Goal: Transaction & Acquisition: Purchase product/service

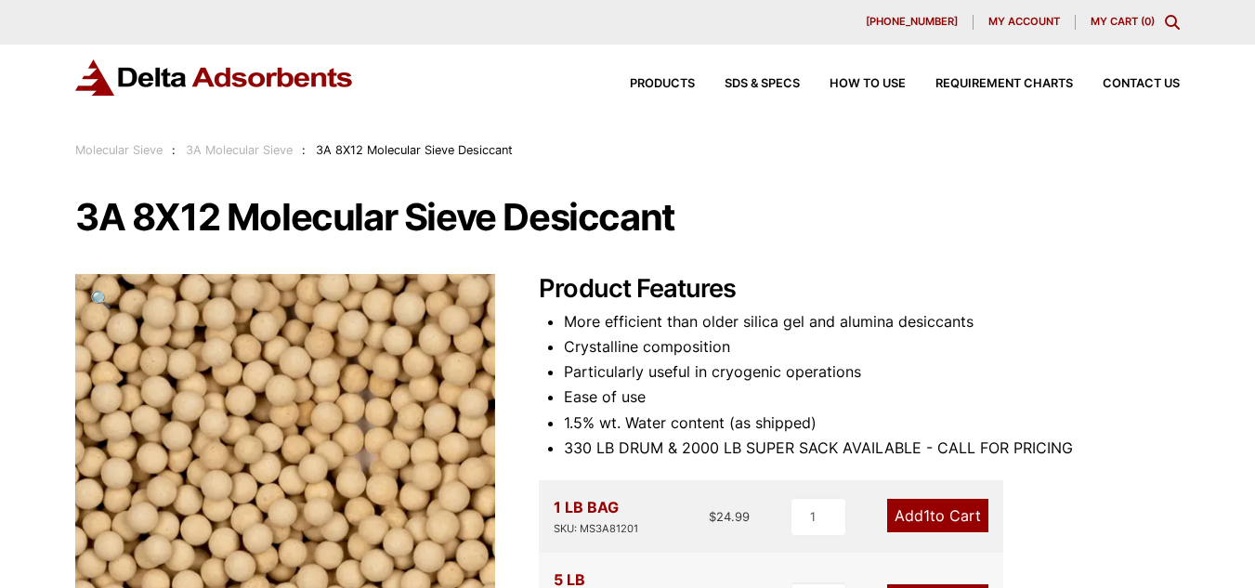
scroll to position [308, 0]
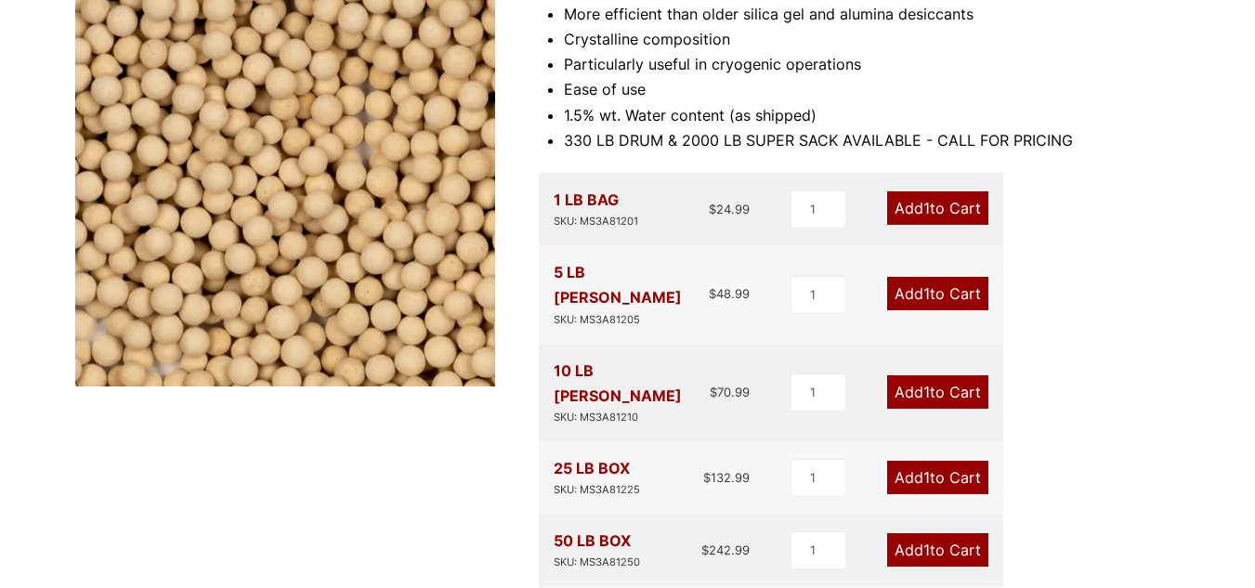
click at [932, 291] on link "Add 1 to Cart" at bounding box center [937, 293] width 101 height 33
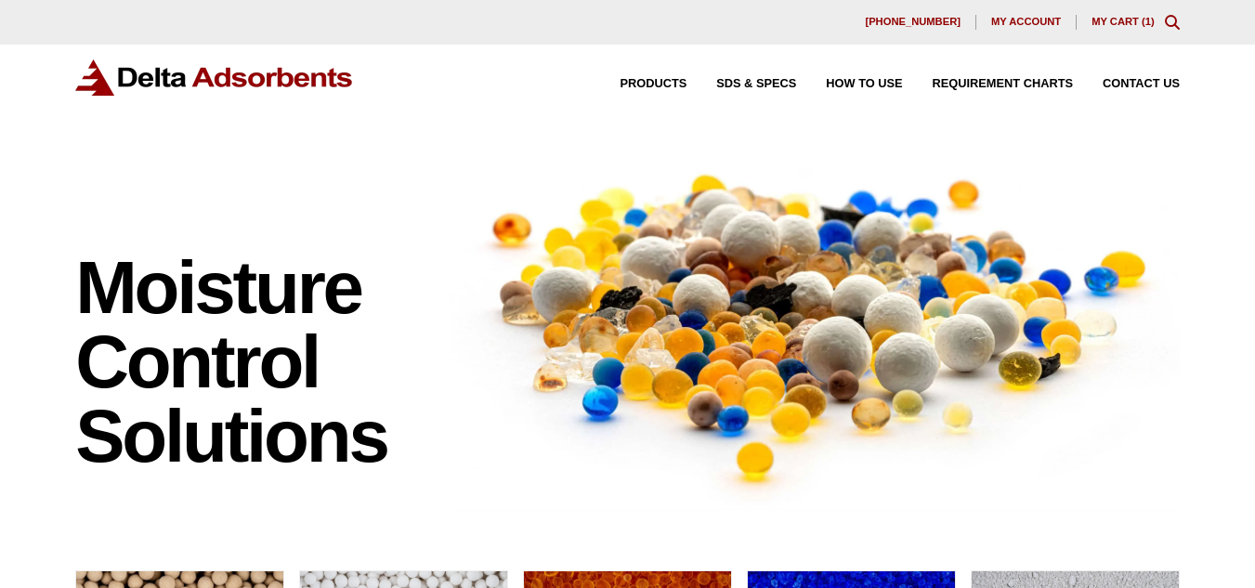
click at [1096, 13] on div "630-980-5205 My account My Cart ( 1 )" at bounding box center [627, 22] width 1255 height 45
click at [1096, 19] on link "My Cart ( 1 )" at bounding box center [1123, 21] width 63 height 11
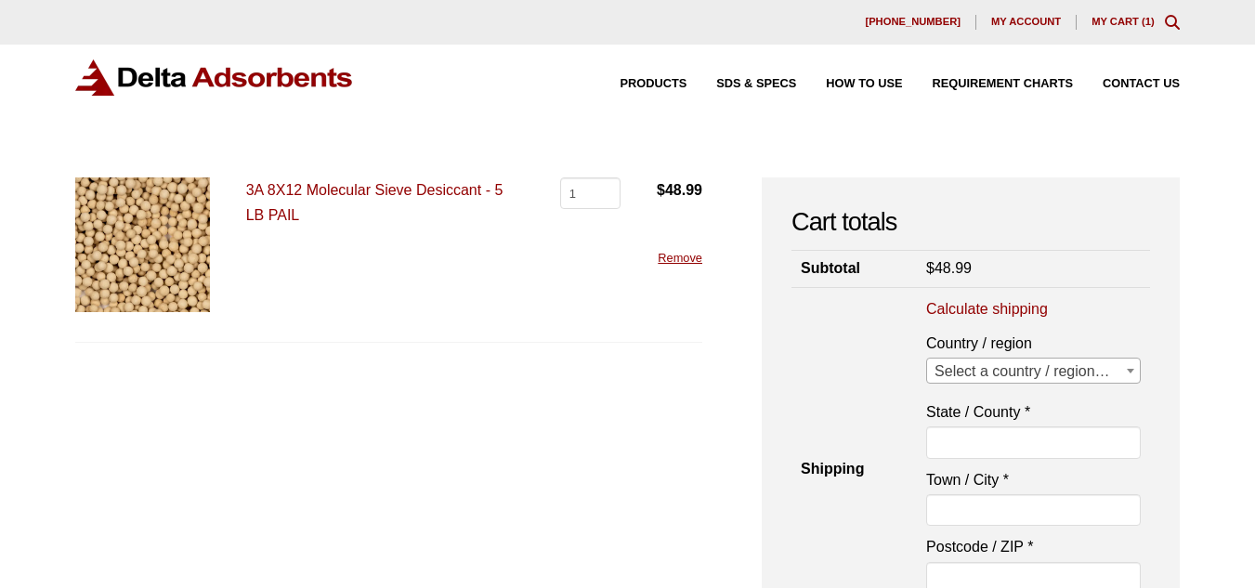
click at [1000, 374] on span "Select a country / region…" at bounding box center [1033, 372] width 213 height 26
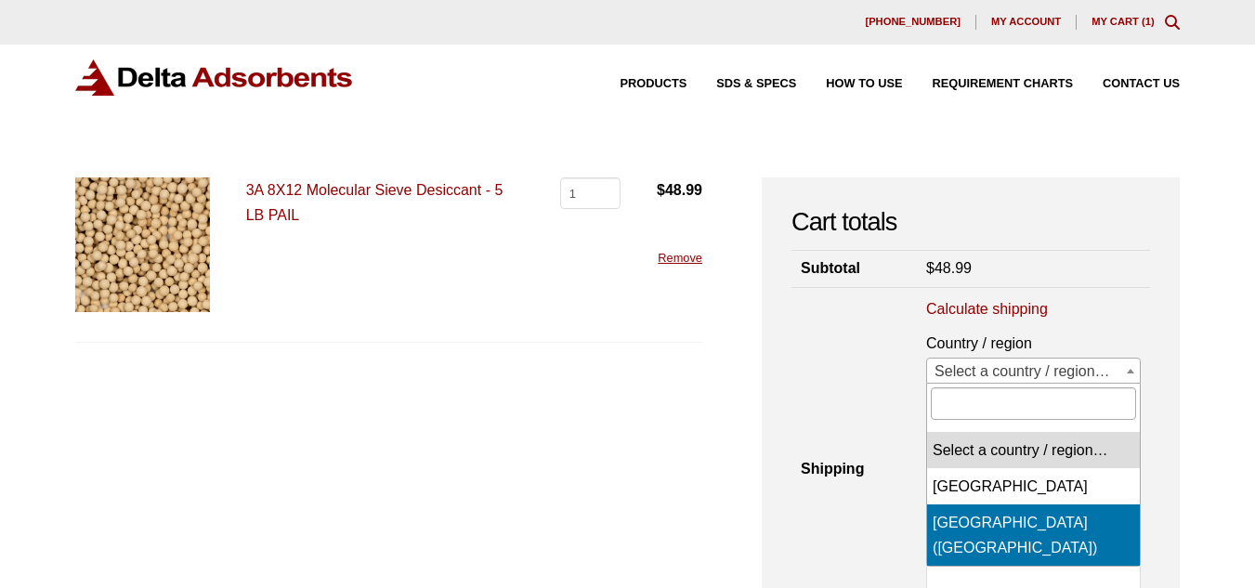
select select "US"
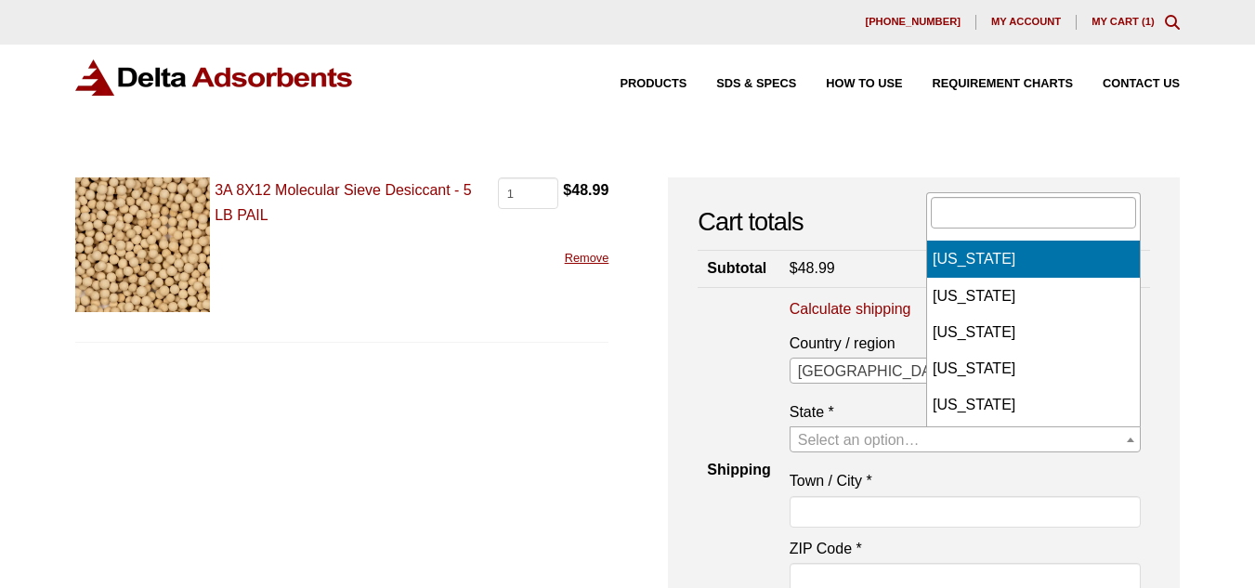
click at [920, 440] on span "Select an option…" at bounding box center [859, 440] width 122 height 16
click at [574, 343] on form "3A 8X12 Molecular Sieve Desiccant - 5 LB PAIL 3A 8X12 Molecular Sieve Desiccant…" at bounding box center [341, 485] width 533 height 616
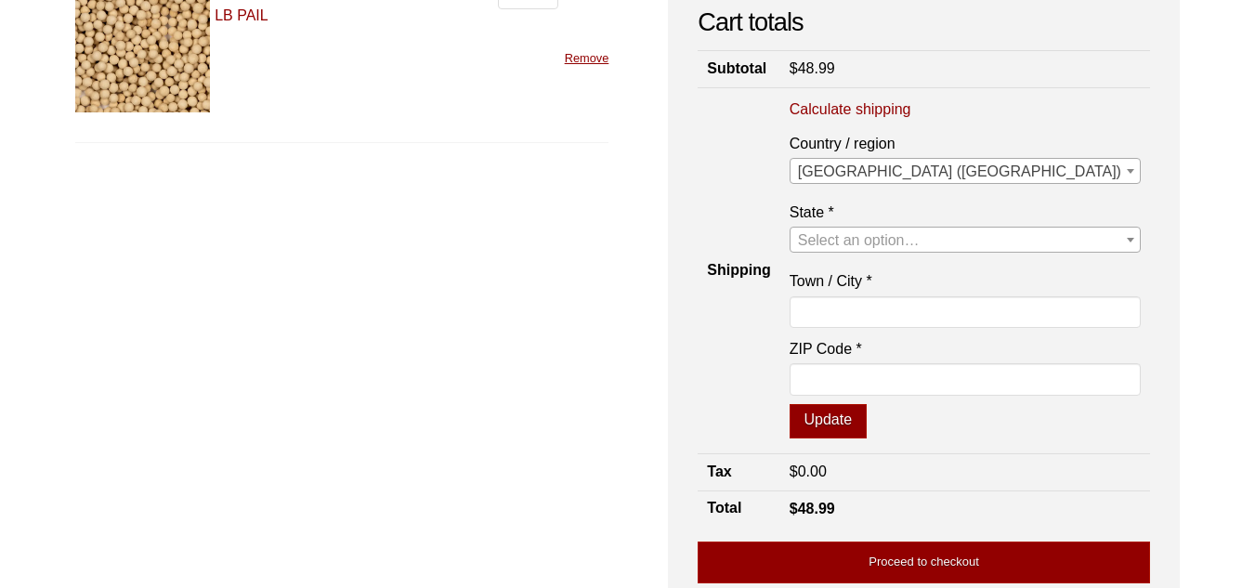
scroll to position [210, 0]
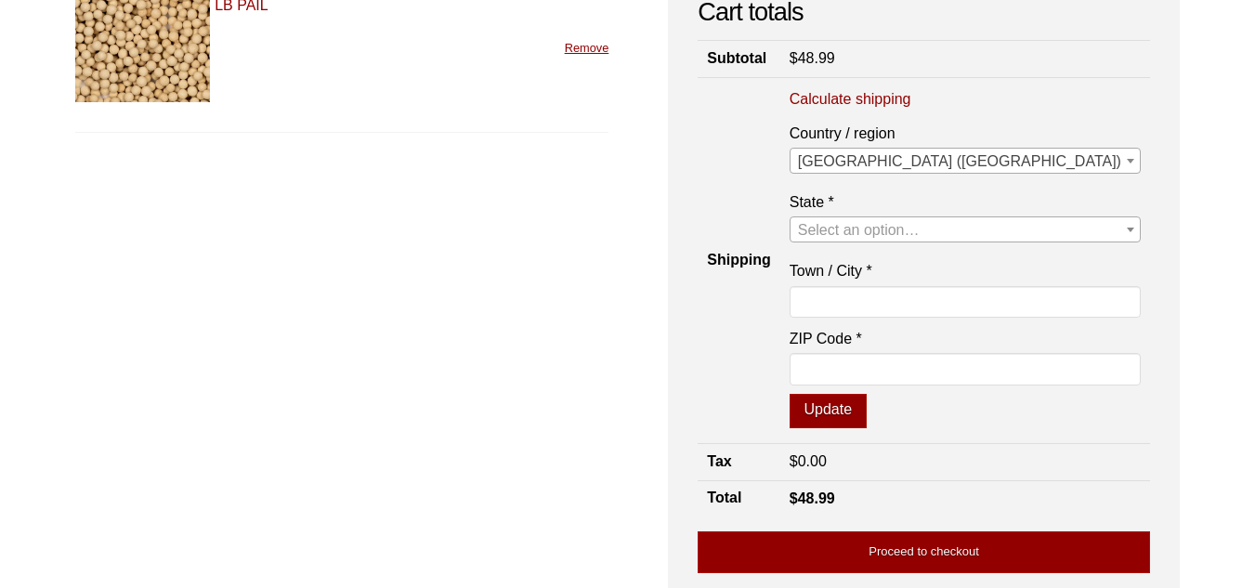
click at [920, 222] on span "Select an option…" at bounding box center [859, 230] width 122 height 16
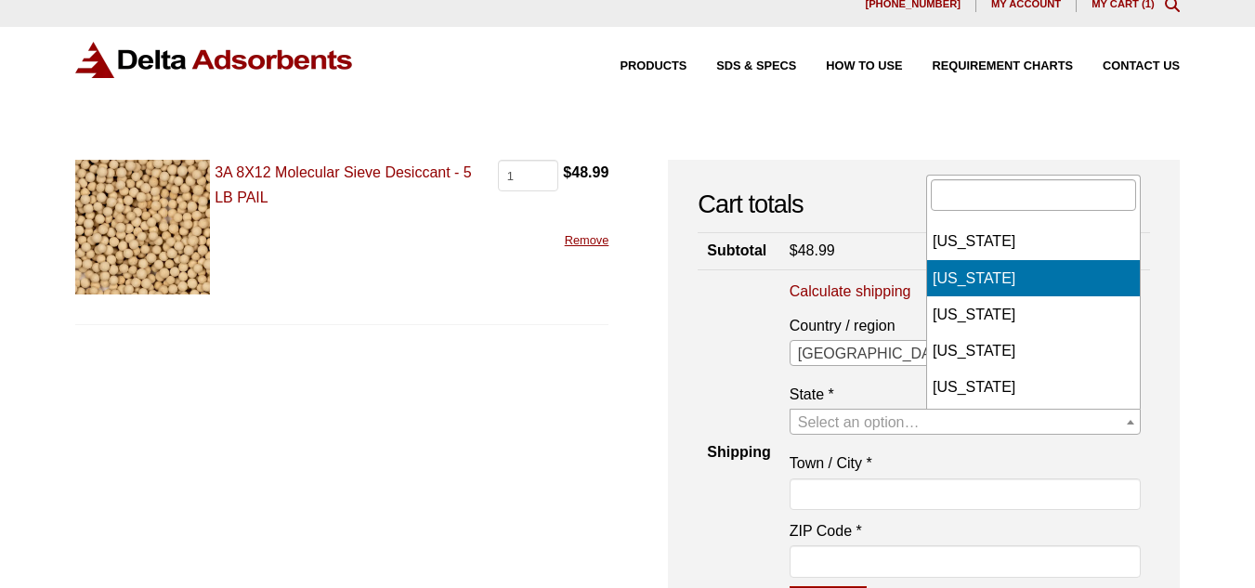
scroll to position [0, 0]
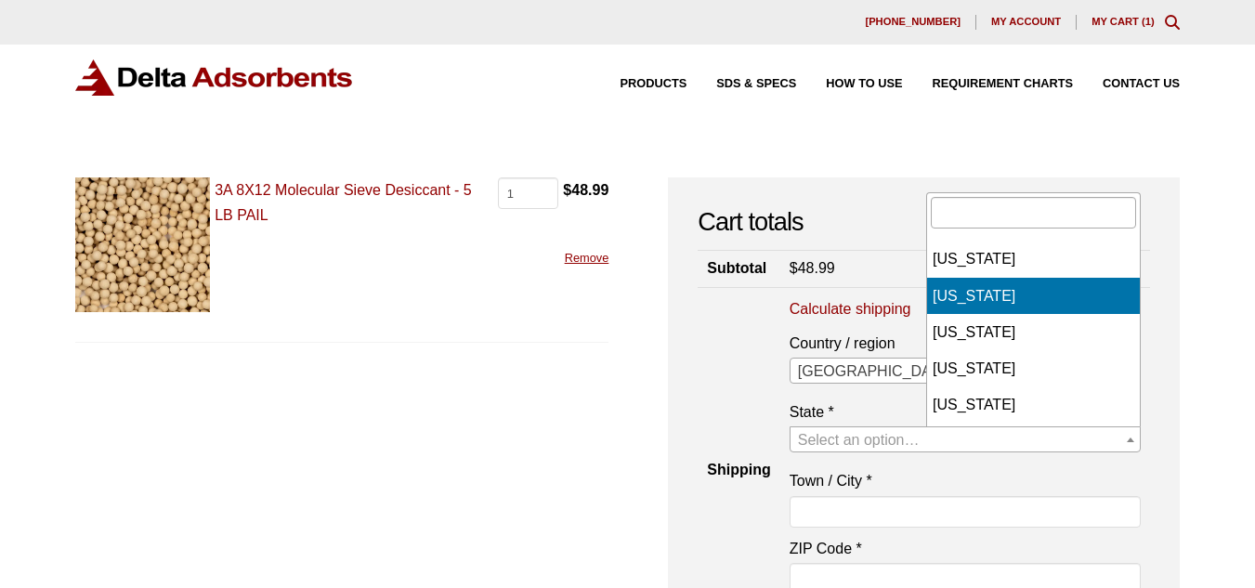
click at [371, 187] on link "3A 8X12 Molecular Sieve Desiccant - 5 LB PAIL" at bounding box center [343, 202] width 257 height 41
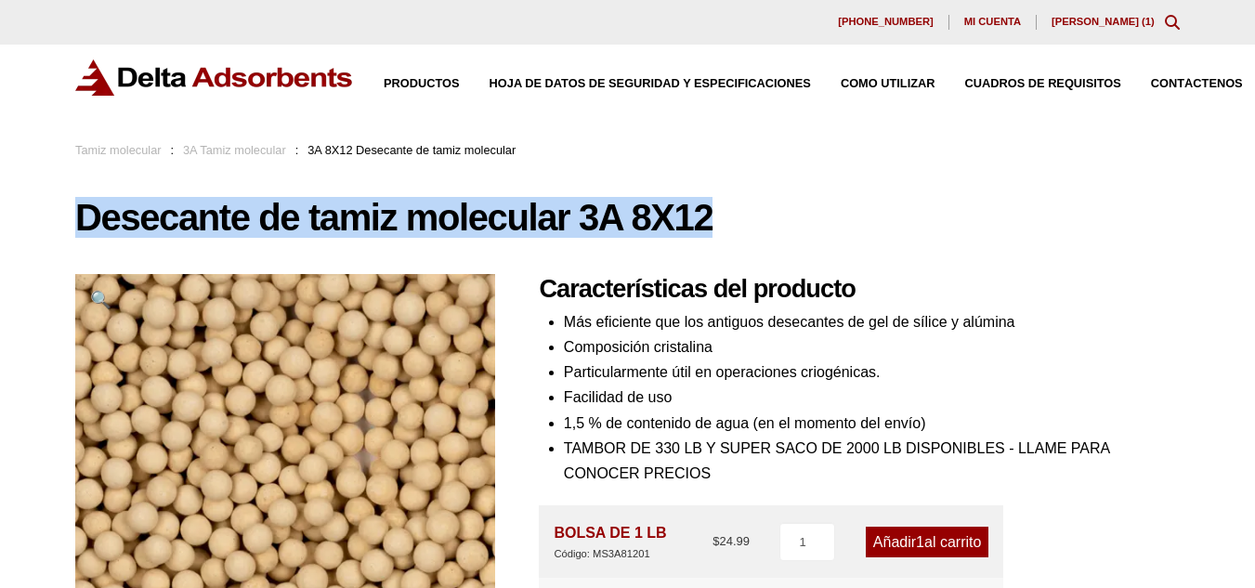
drag, startPoint x: 770, startPoint y: 203, endPoint x: 75, endPoint y: 203, distance: 695.0
click at [75, 203] on h1 "Desecante de tamiz molecular 3A 8X12" at bounding box center [627, 217] width 1105 height 39
copy font "Desecante de tamiz molecular 3A 8X12"
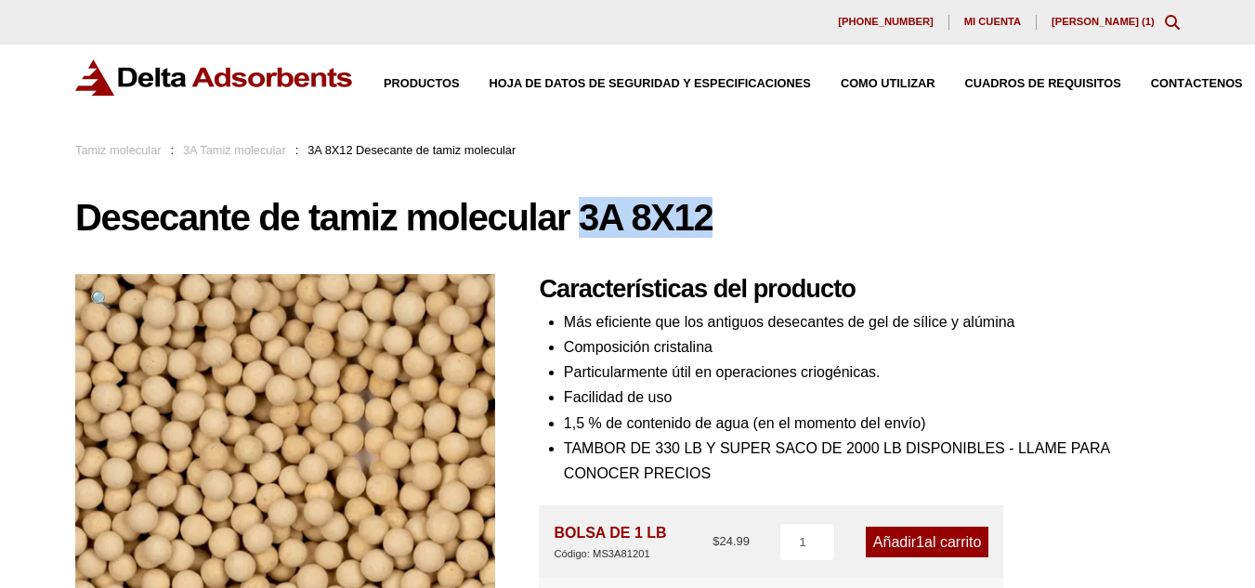
drag, startPoint x: 733, startPoint y: 213, endPoint x: 582, endPoint y: 217, distance: 151.5
click at [582, 217] on h1 "Desecante de tamiz molecular 3A 8X12" at bounding box center [627, 217] width 1105 height 39
copy font "3A 8X12"
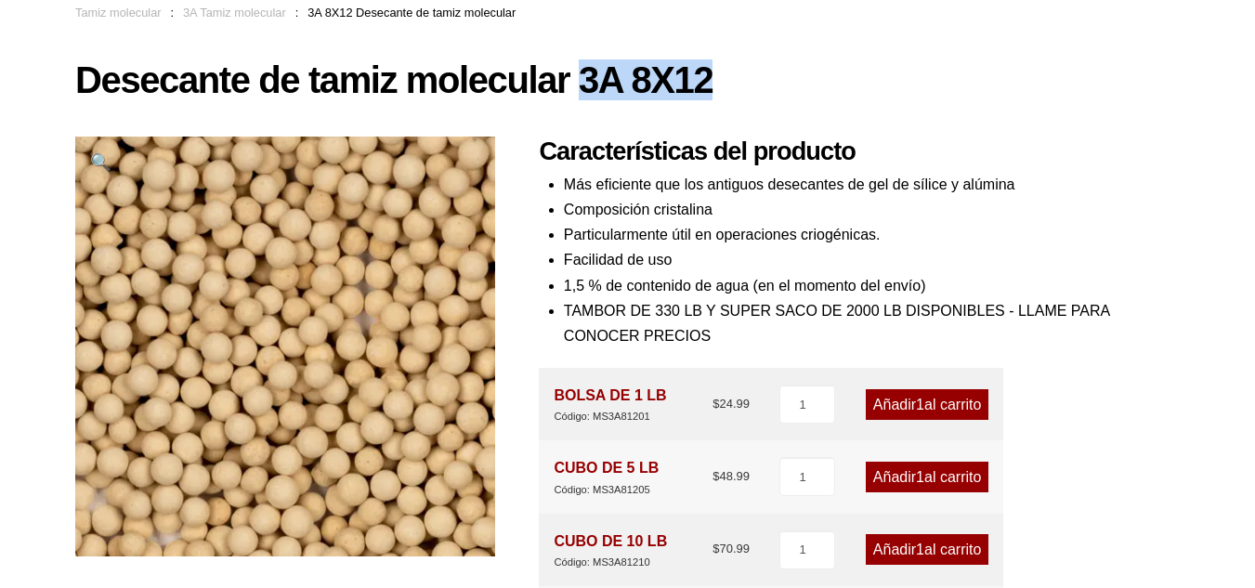
scroll to position [138, 0]
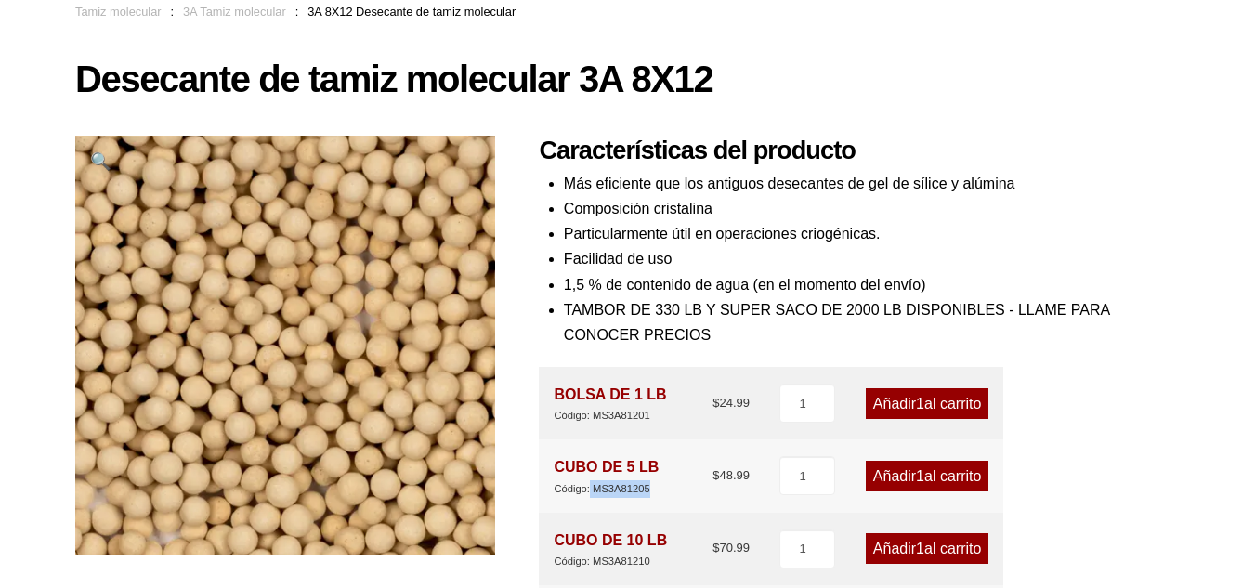
drag, startPoint x: 663, startPoint y: 489, endPoint x: 591, endPoint y: 496, distance: 72.9
click at [591, 496] on div "CUBO DE 5 LB Código: MS3A81205 $ 48.99" at bounding box center [652, 475] width 196 height 43
copy font "MS3A81205"
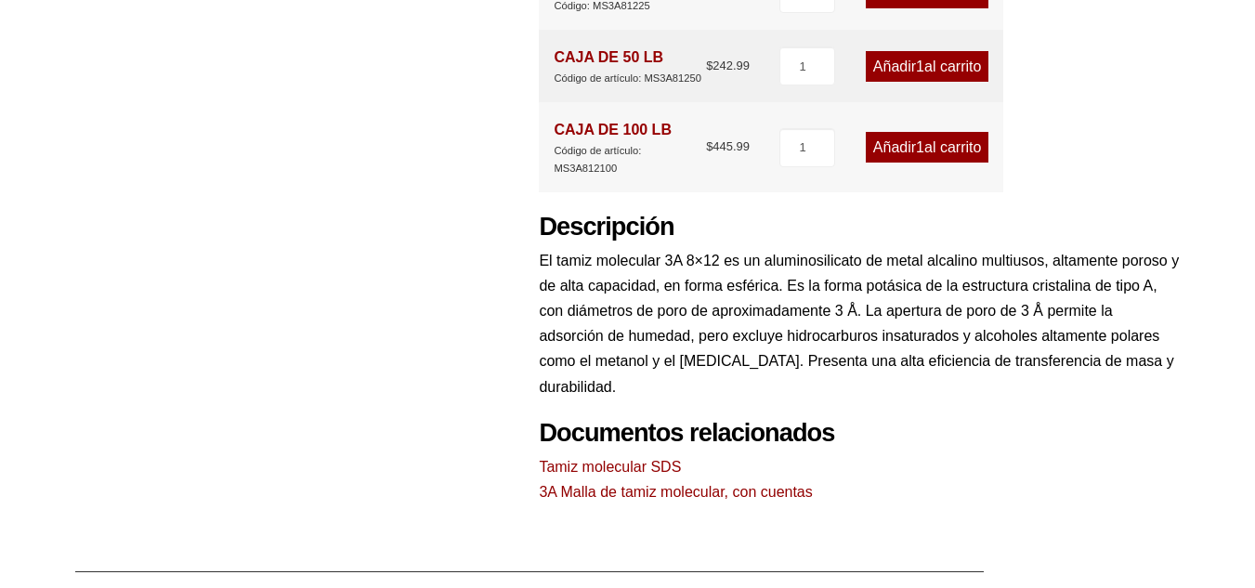
scroll to position [1106, 0]
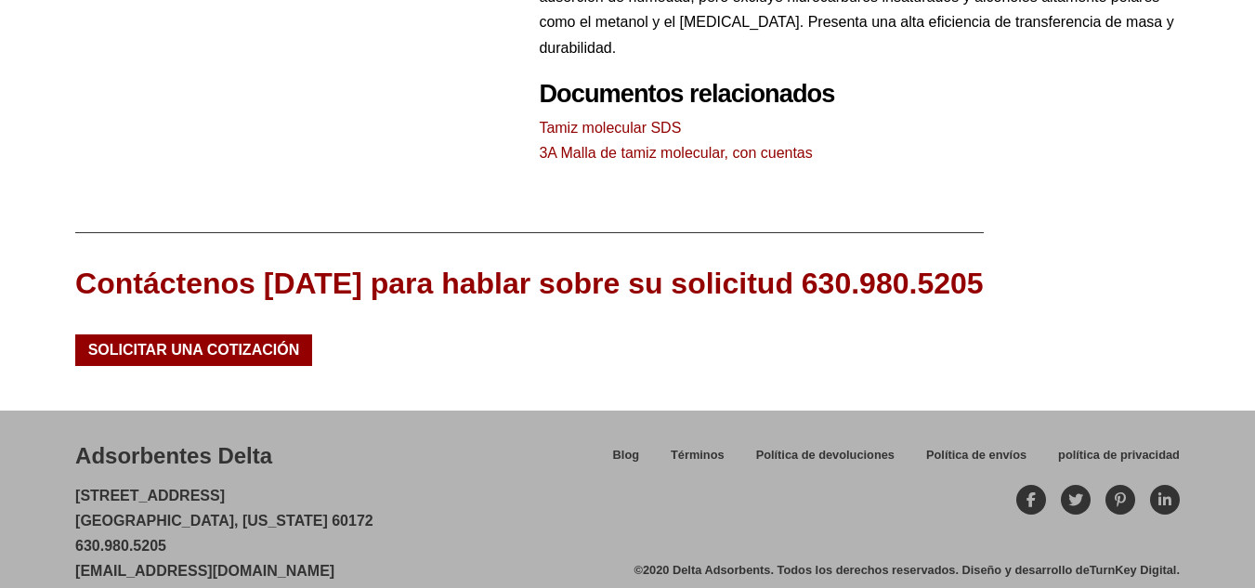
drag, startPoint x: 350, startPoint y: 545, endPoint x: 51, endPoint y: 540, distance: 299.3
click at [51, 540] on div "Adsorbentes Delta 28 Congress Circle W. Roselle, Illinois 60172 630.980.5205 cu…" at bounding box center [627, 512] width 1255 height 203
copy font "[EMAIL_ADDRESS][DOMAIN_NAME]"
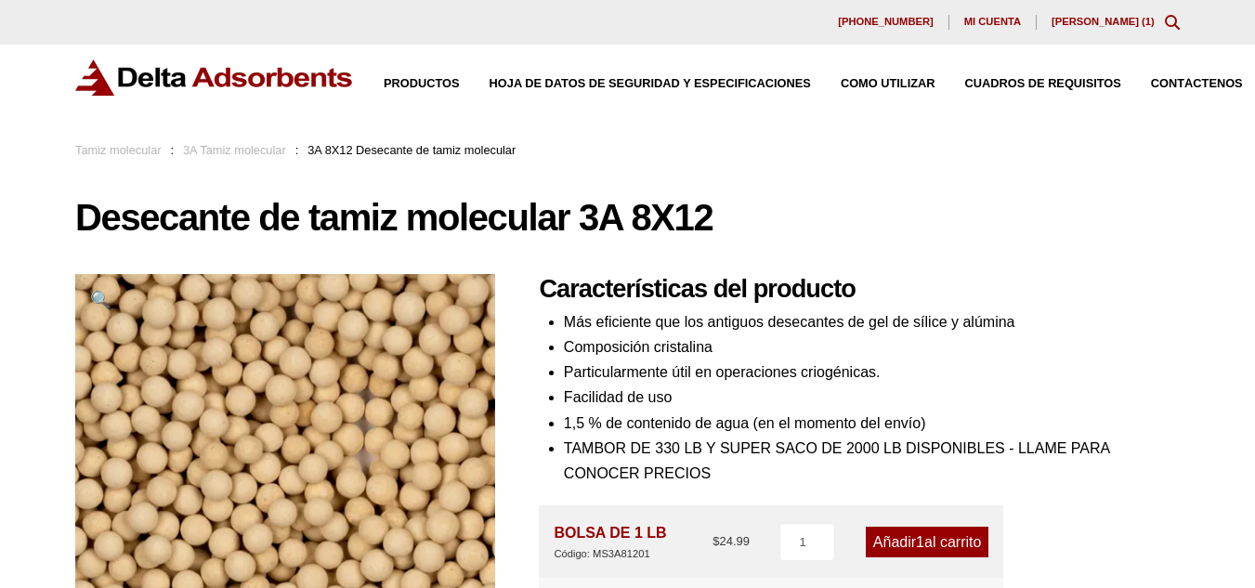
click at [148, 87] on img at bounding box center [214, 77] width 279 height 36
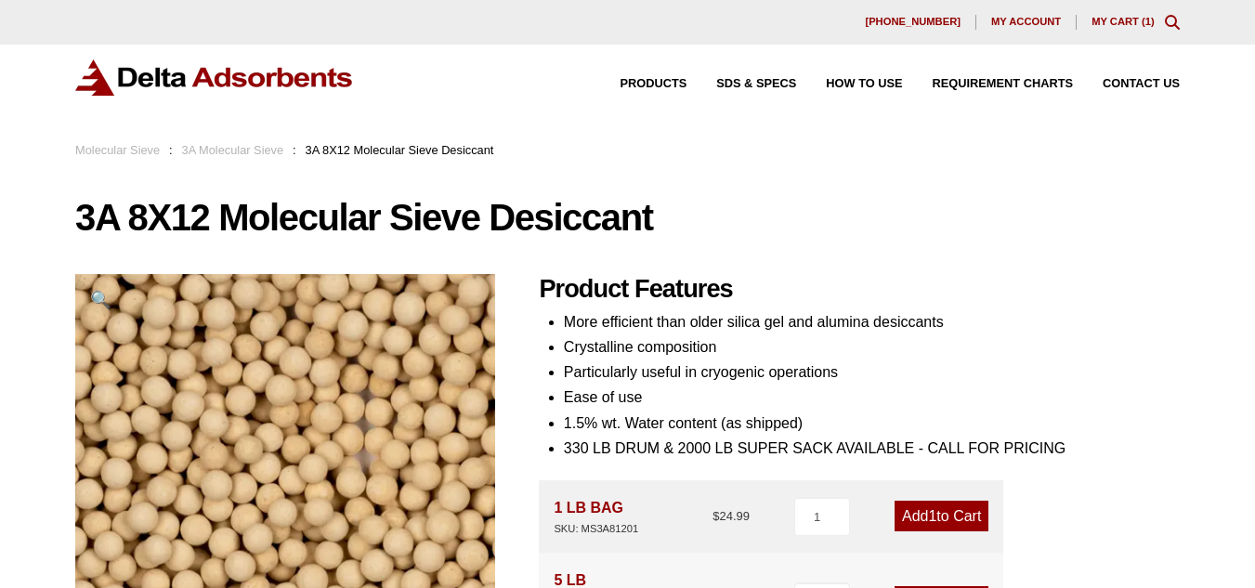
click at [1131, 26] on link "My Cart ( 1 )" at bounding box center [1123, 21] width 63 height 11
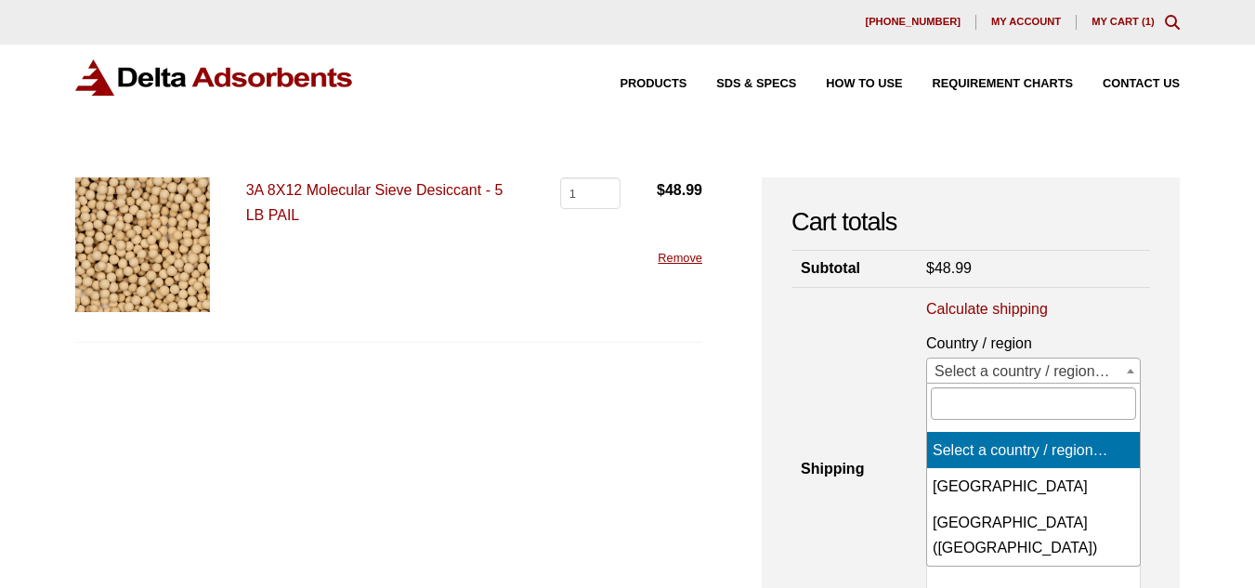
click at [989, 363] on span "Select a country / region…" at bounding box center [1033, 372] width 213 height 26
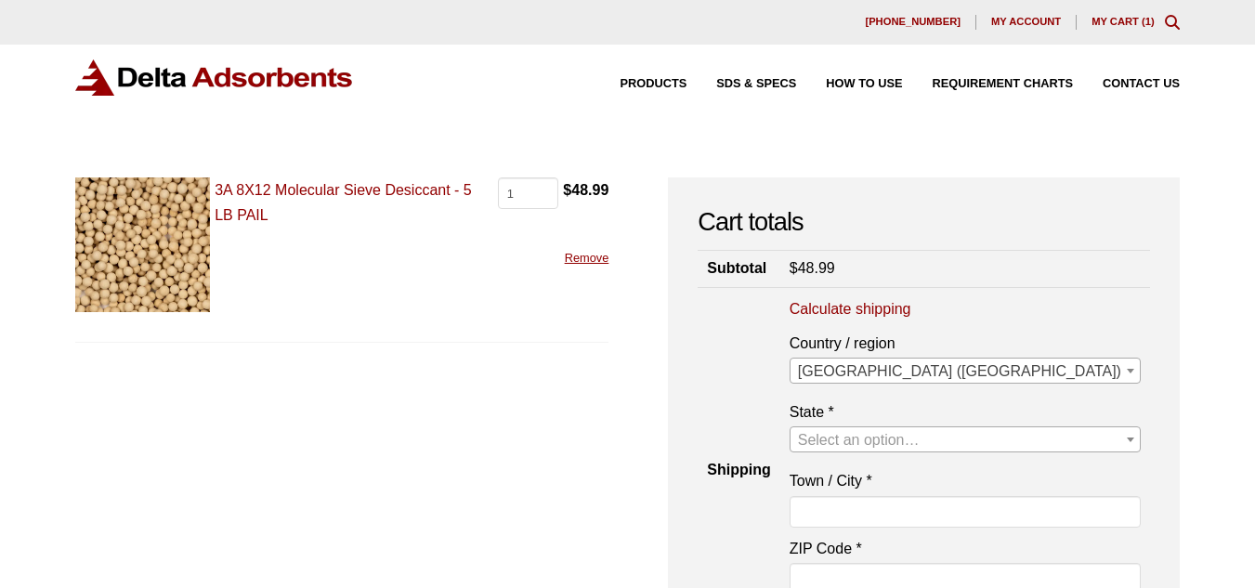
select select "US"
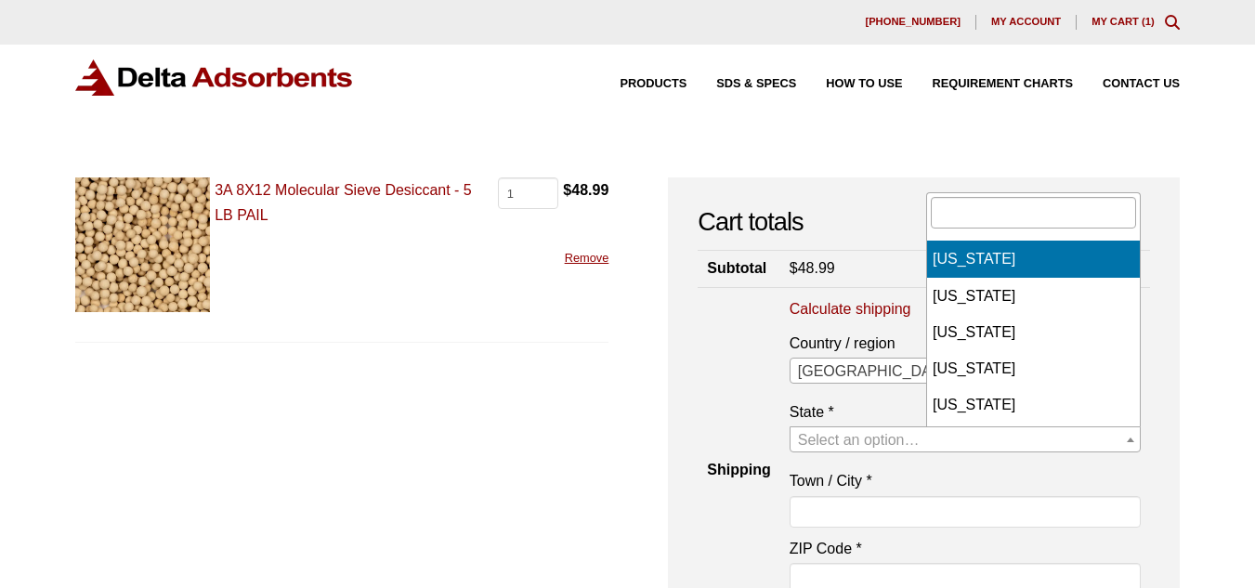
click at [920, 434] on span "Select an option…" at bounding box center [859, 440] width 122 height 16
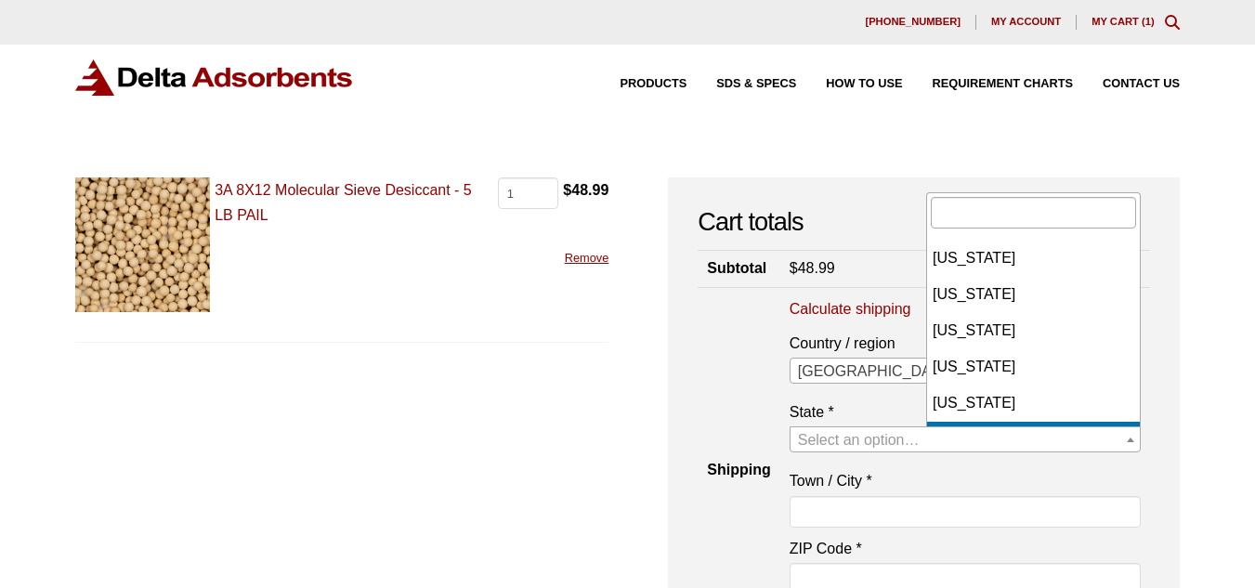
scroll to position [326, 0]
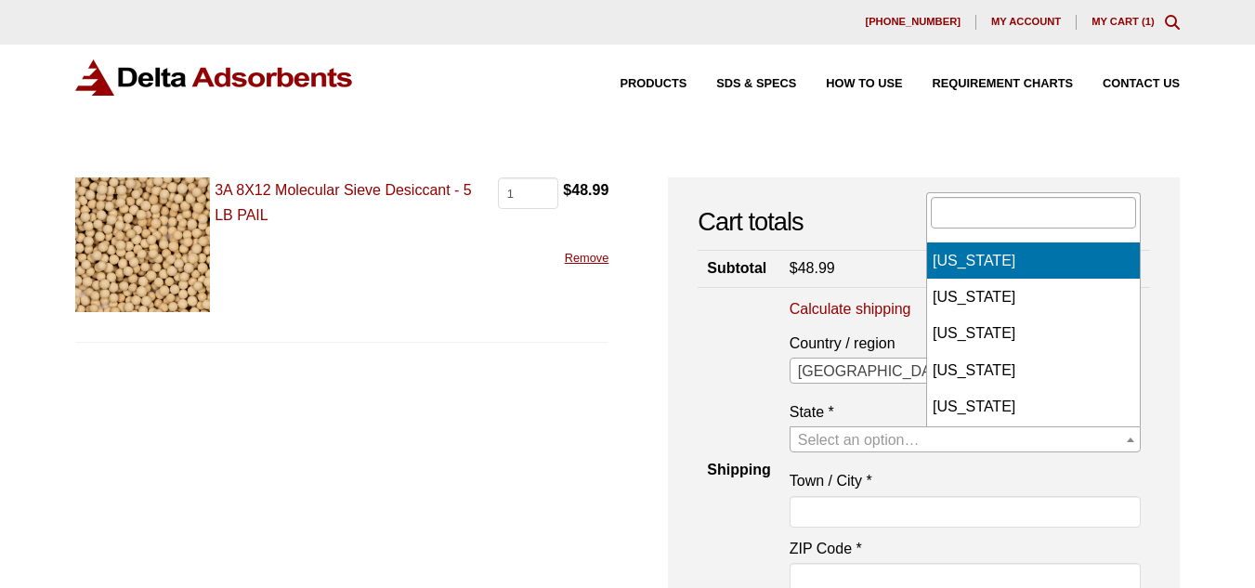
select select "FL"
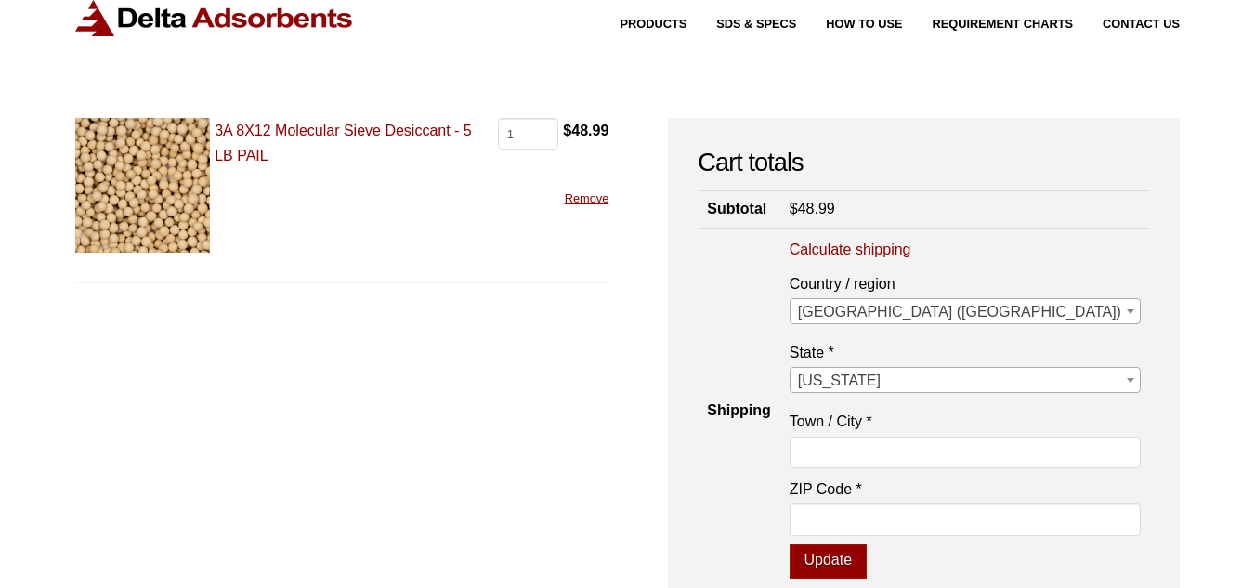
scroll to position [72, 0]
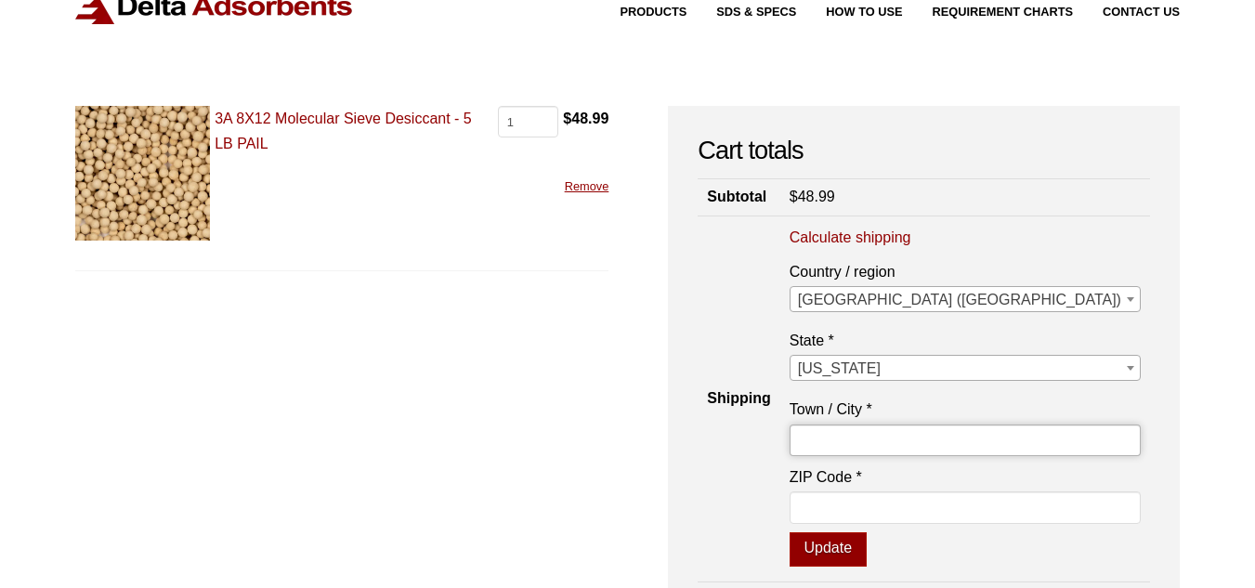
click at [1025, 431] on input "Town / City *" at bounding box center [965, 441] width 351 height 32
type input "Miami"
click at [1056, 497] on input "ZIP Code *" at bounding box center [965, 508] width 351 height 32
type input "33182"
click at [790, 532] on button "Update" at bounding box center [828, 549] width 77 height 35
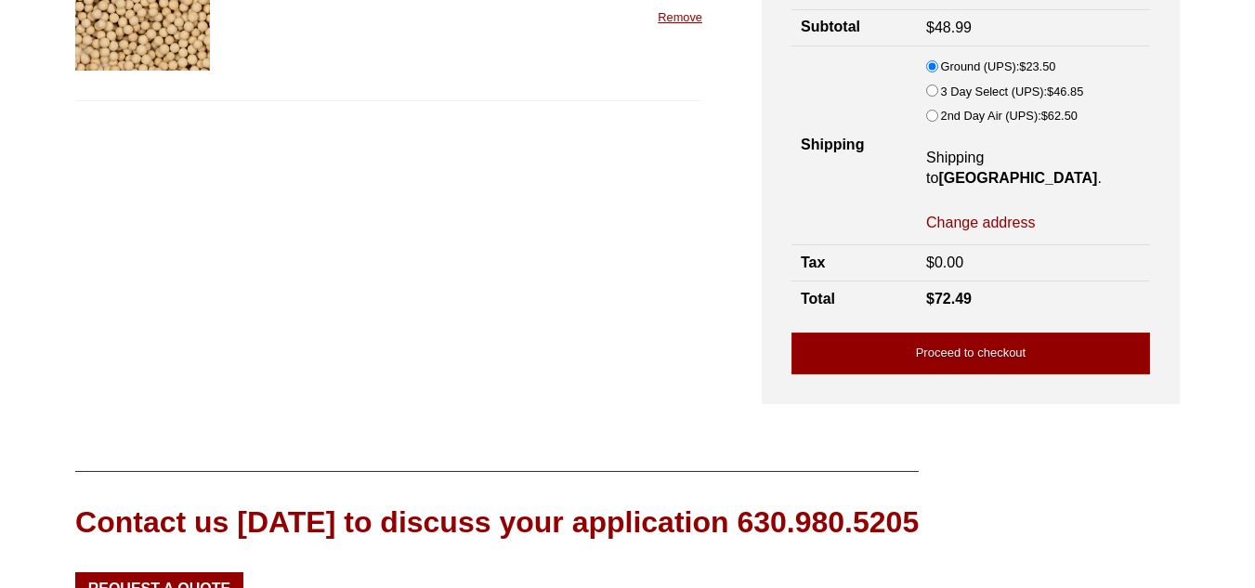
scroll to position [0, 0]
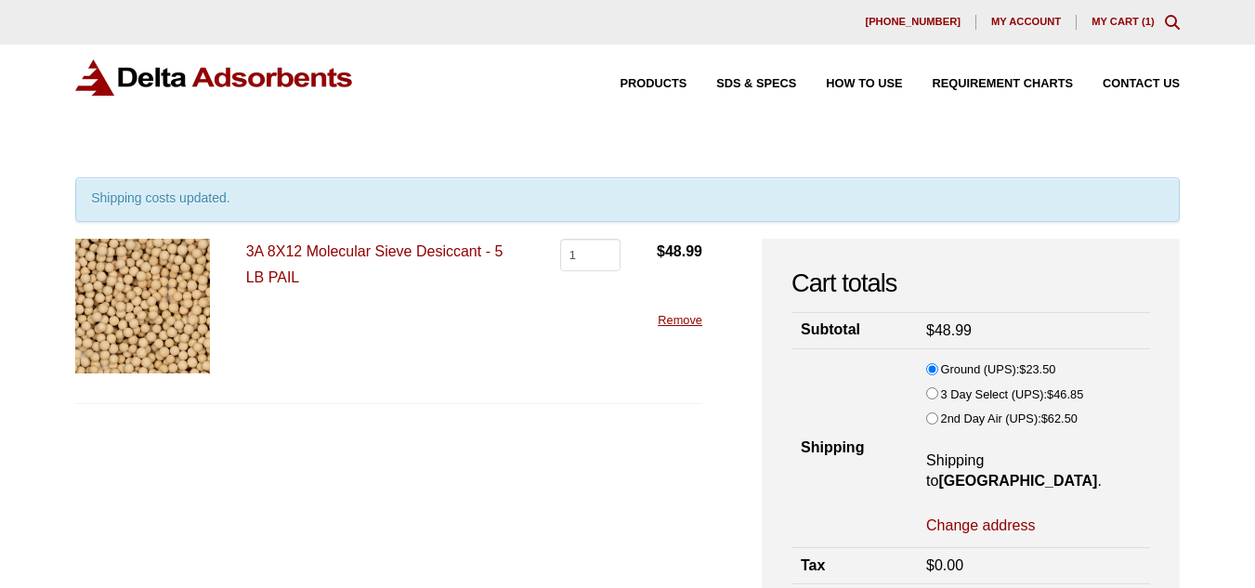
click at [402, 248] on link "3A 8X12 Molecular Sieve Desiccant - 5 LB PAIL" at bounding box center [374, 263] width 257 height 41
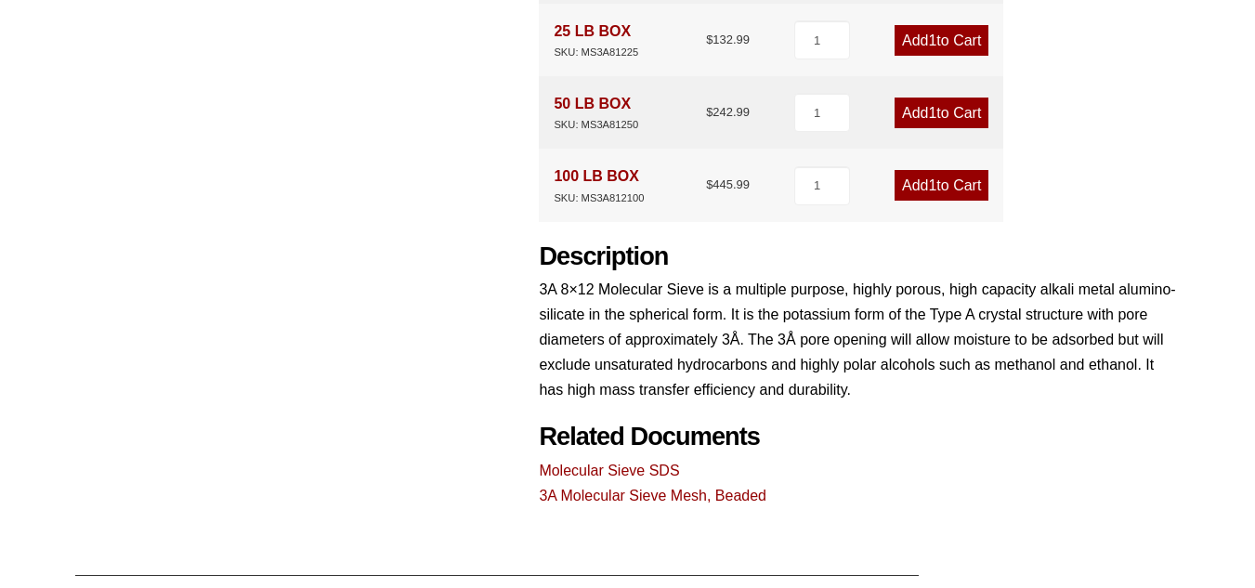
scroll to position [941, 0]
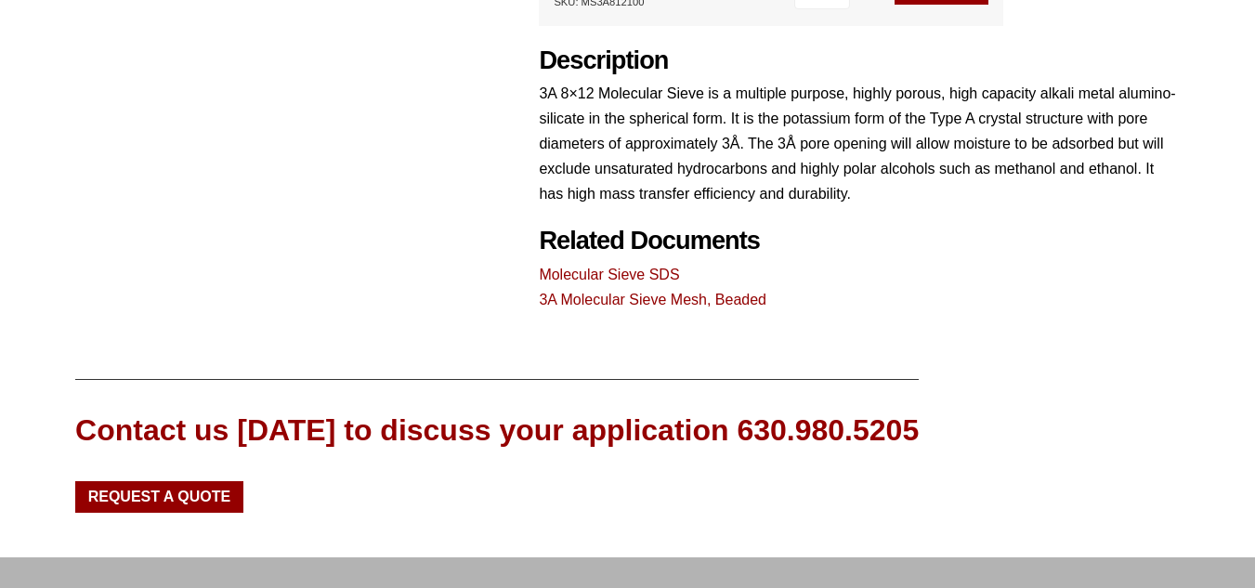
click at [603, 267] on link "Molecular Sieve SDS" at bounding box center [609, 275] width 140 height 16
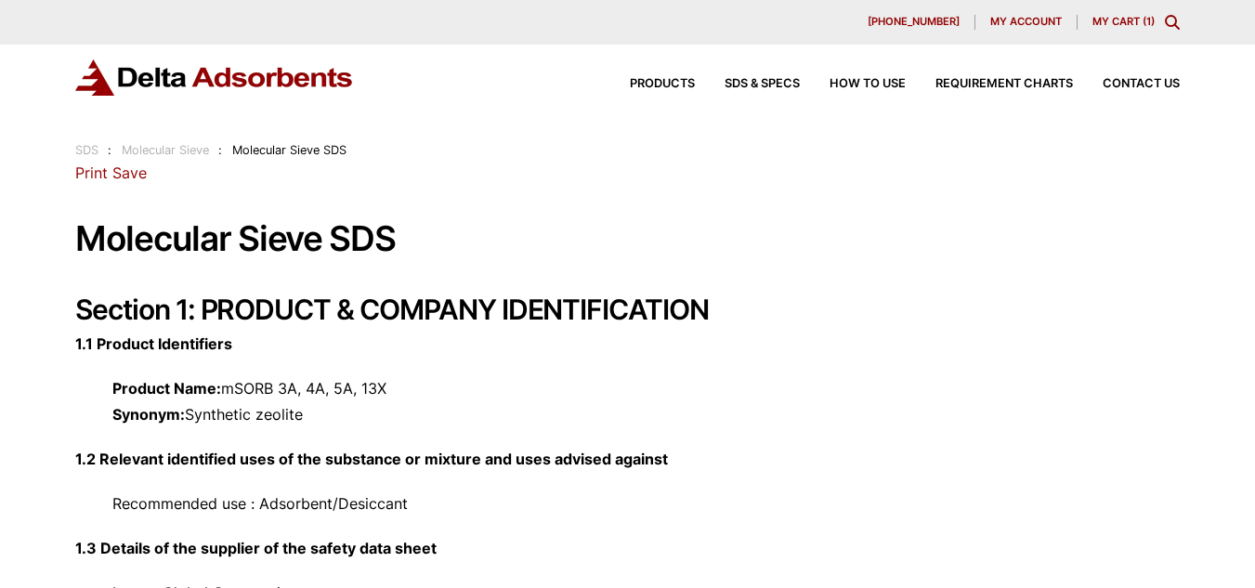
click at [120, 177] on link "Save" at bounding box center [129, 173] width 34 height 19
